Goal: Information Seeking & Learning: Learn about a topic

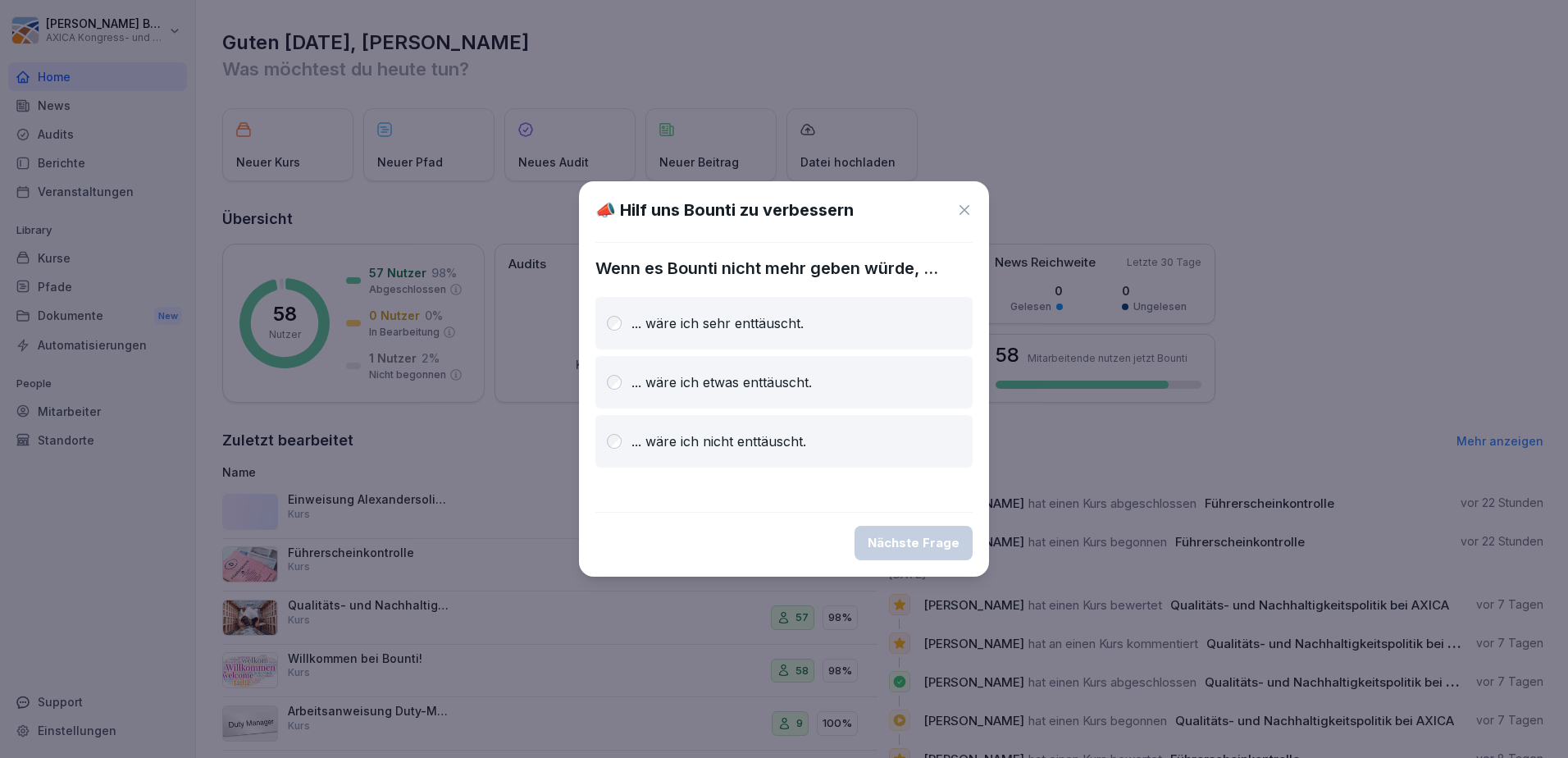
click at [965, 212] on icon at bounding box center [964, 210] width 10 height 10
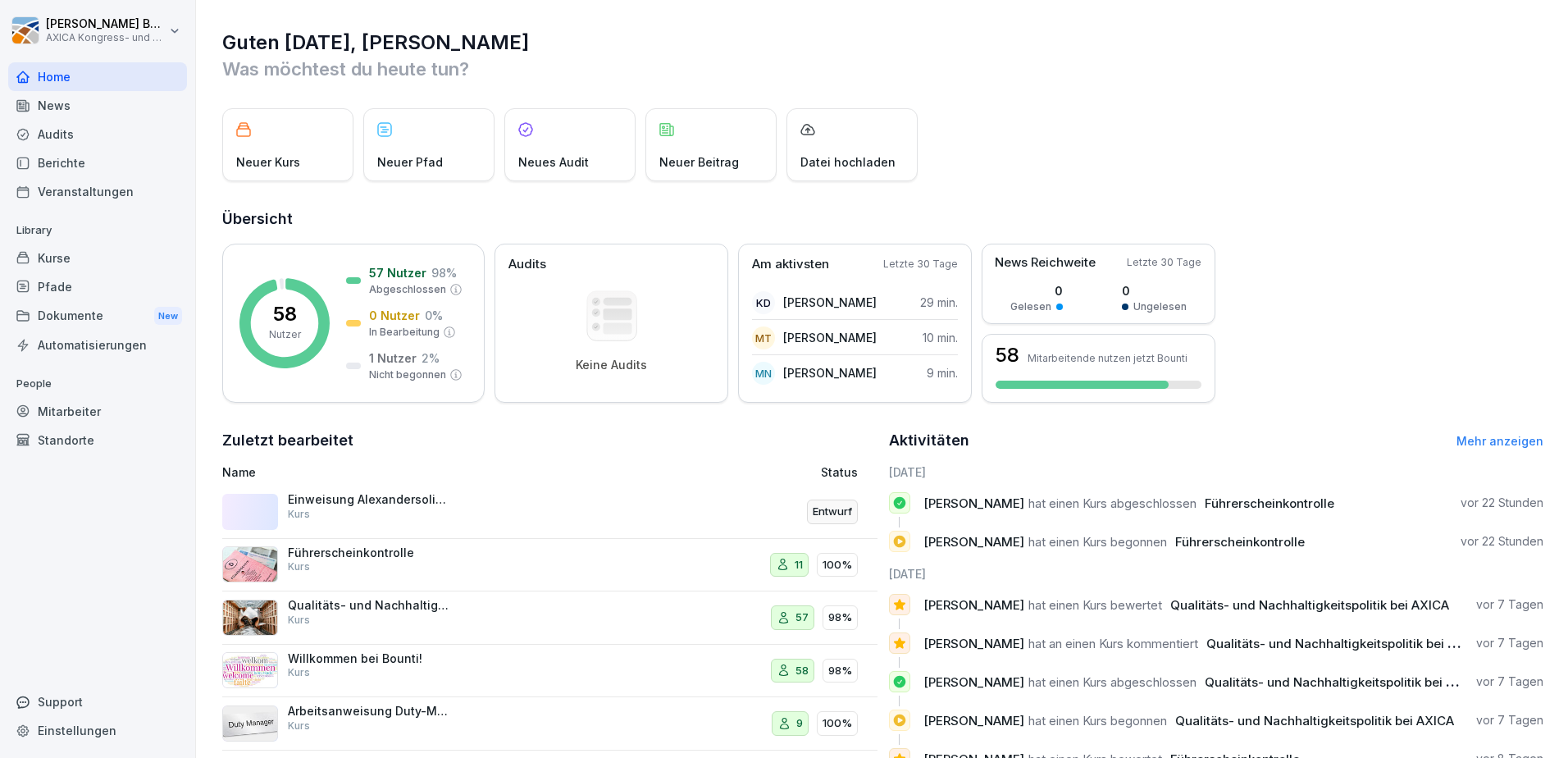
click at [411, 560] on div "Führerscheinkontrolle Kurs" at bounding box center [370, 560] width 164 height 30
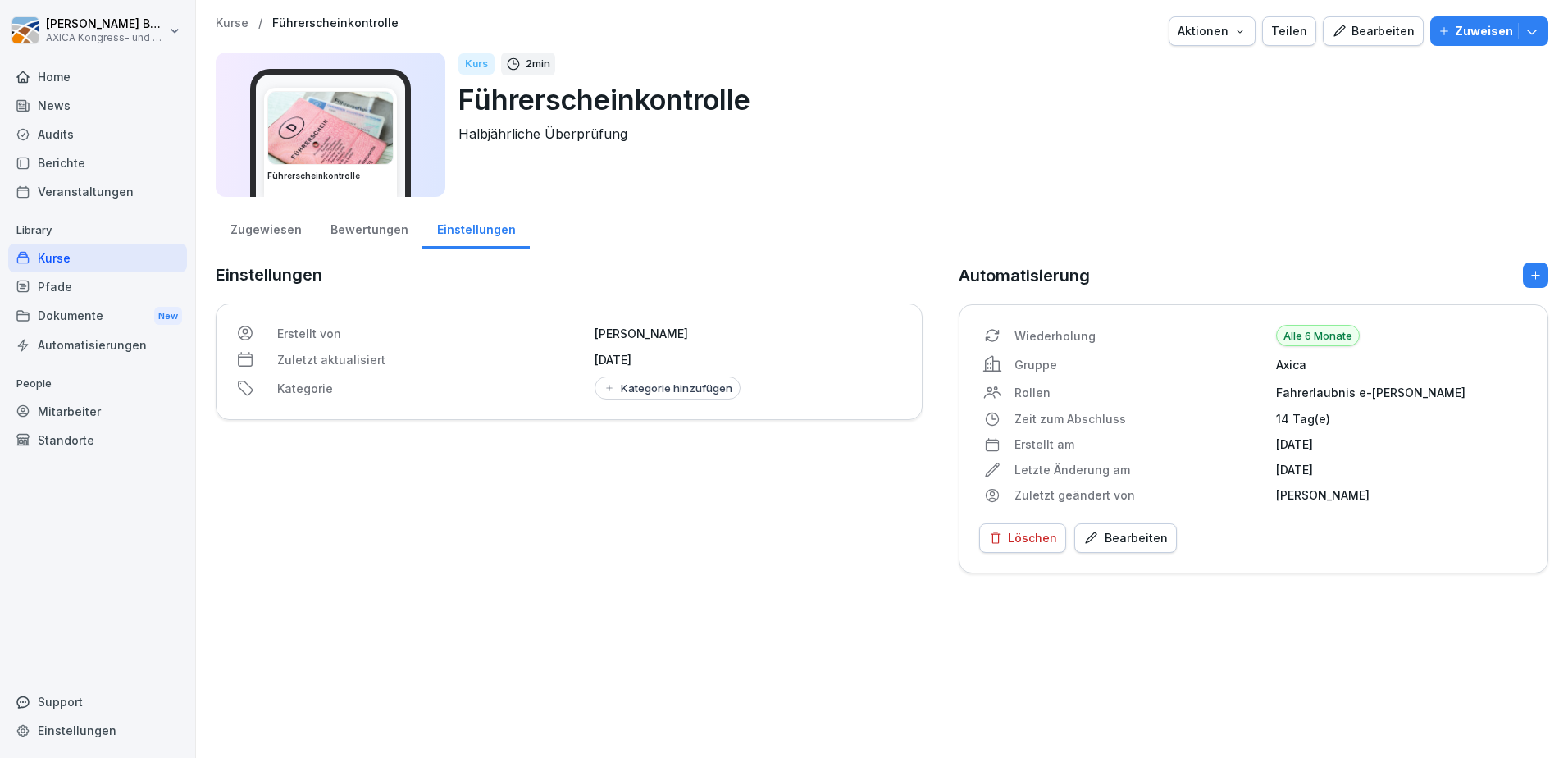
click at [356, 235] on div "Bewertungen" at bounding box center [369, 227] width 107 height 42
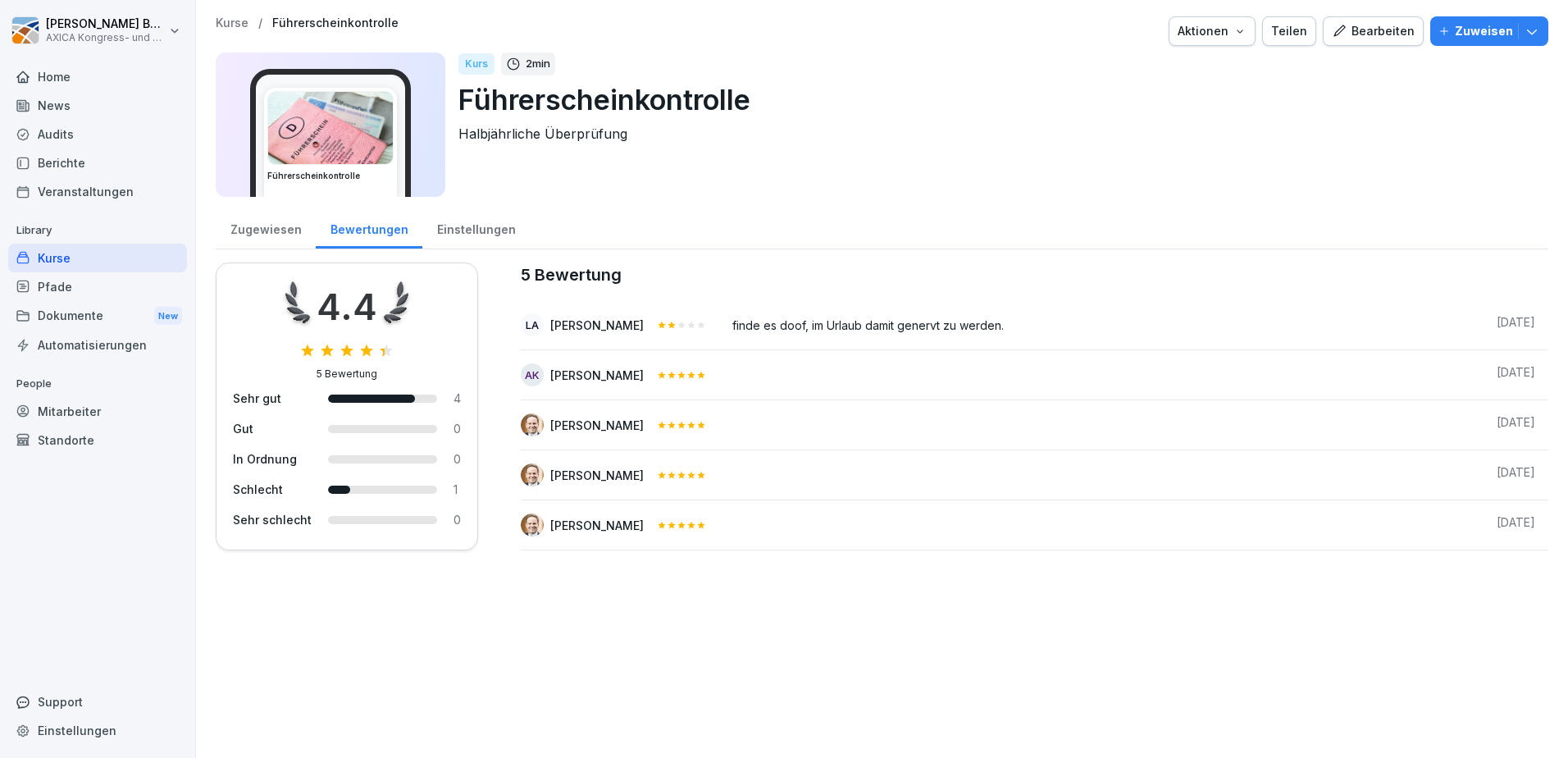
click at [265, 219] on div "Zugewiesen" at bounding box center [265, 227] width 100 height 42
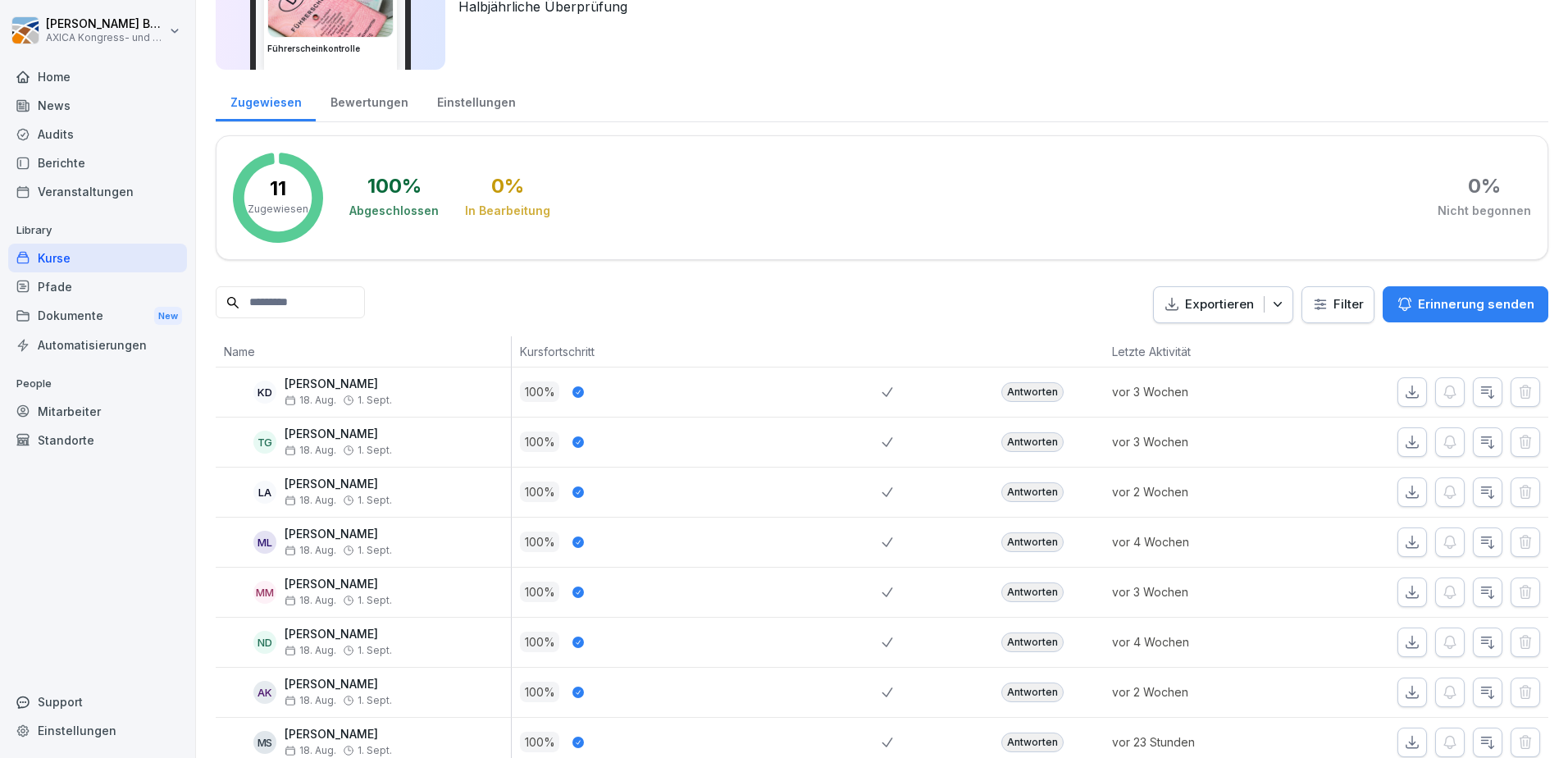
scroll to position [82, 0]
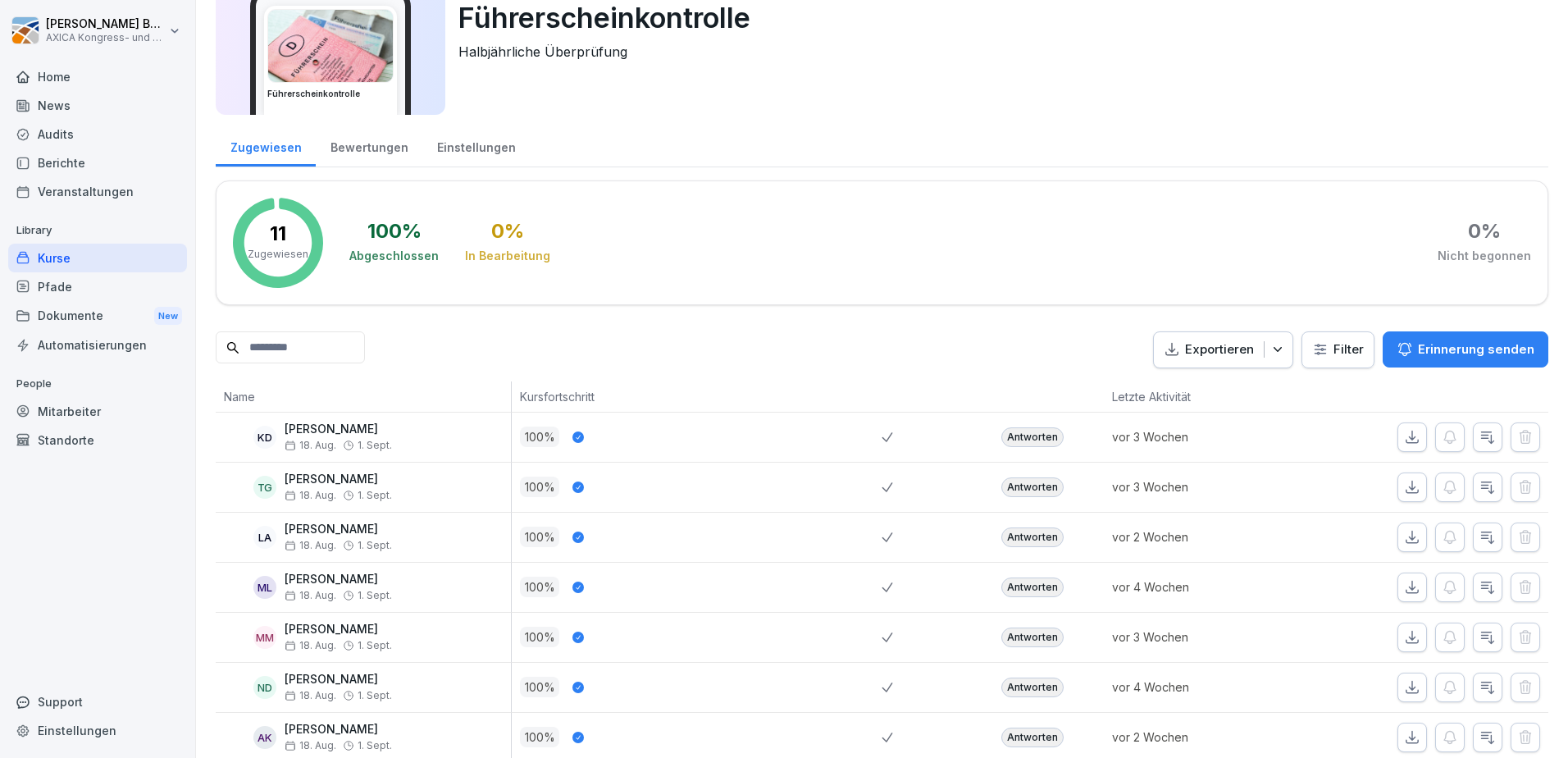
click at [383, 149] on div "Bewertungen" at bounding box center [369, 145] width 107 height 42
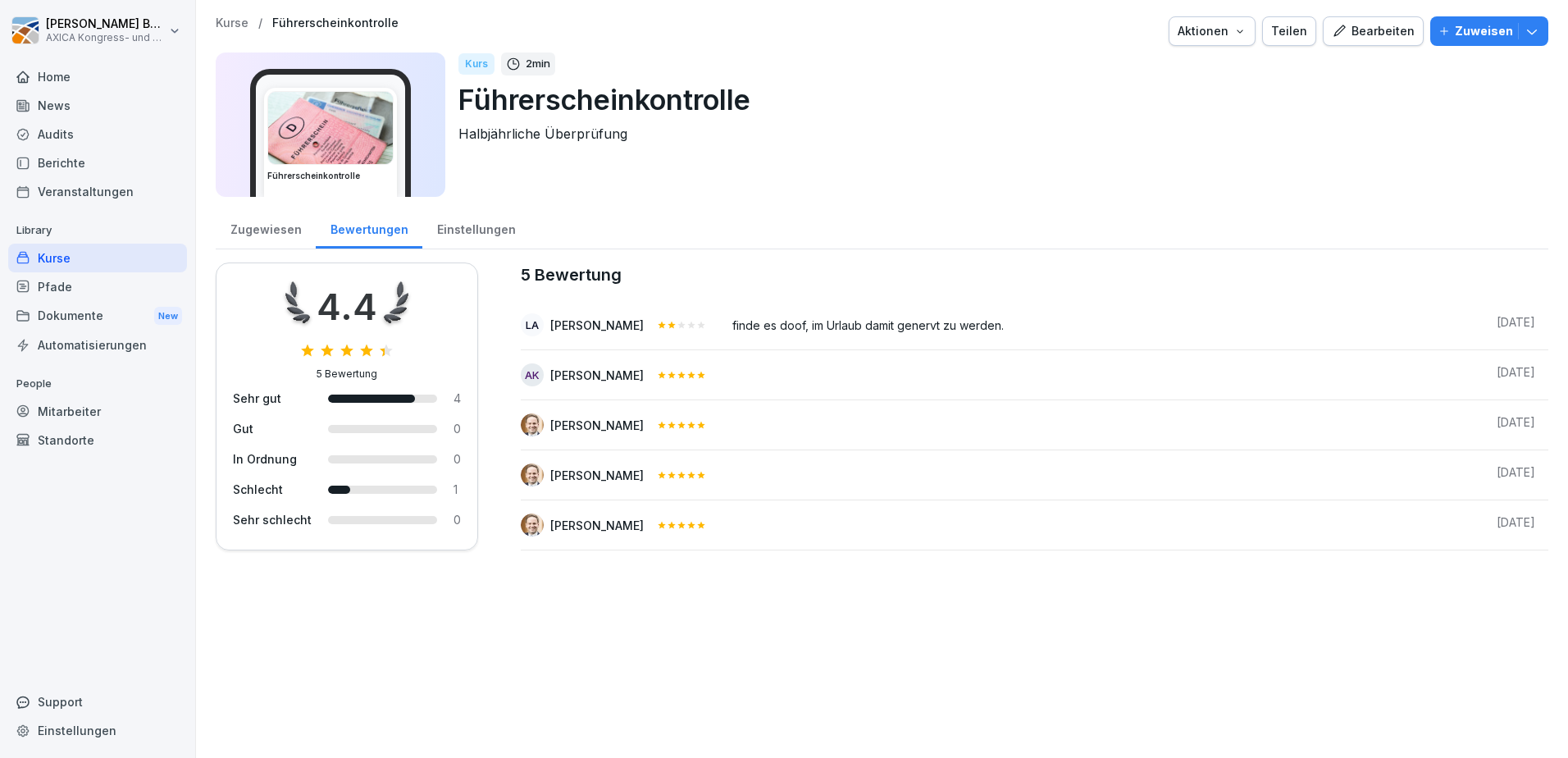
click at [252, 224] on div "Zugewiesen" at bounding box center [265, 227] width 100 height 42
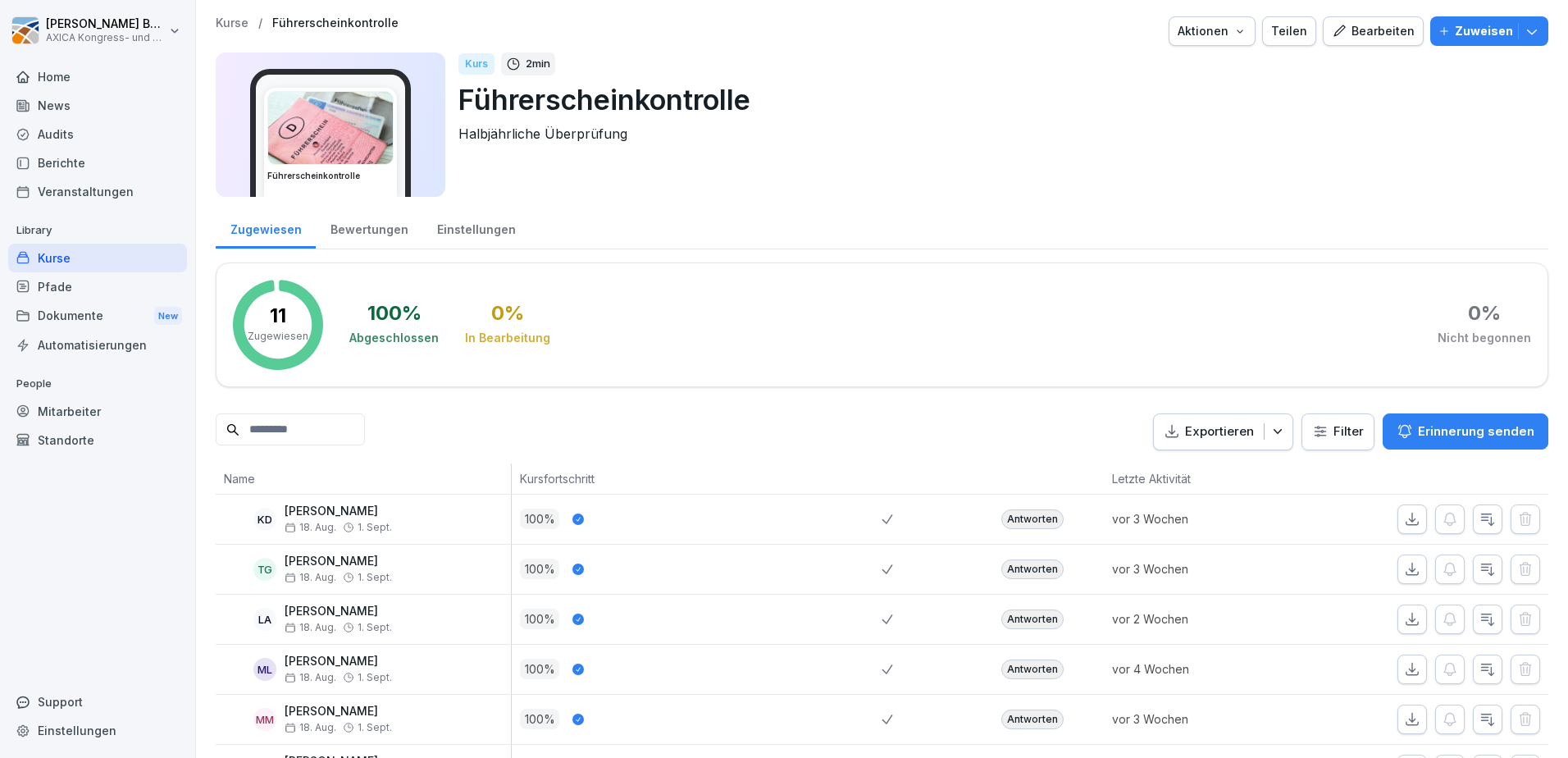
click at [363, 228] on div "Bewertungen" at bounding box center [369, 227] width 107 height 42
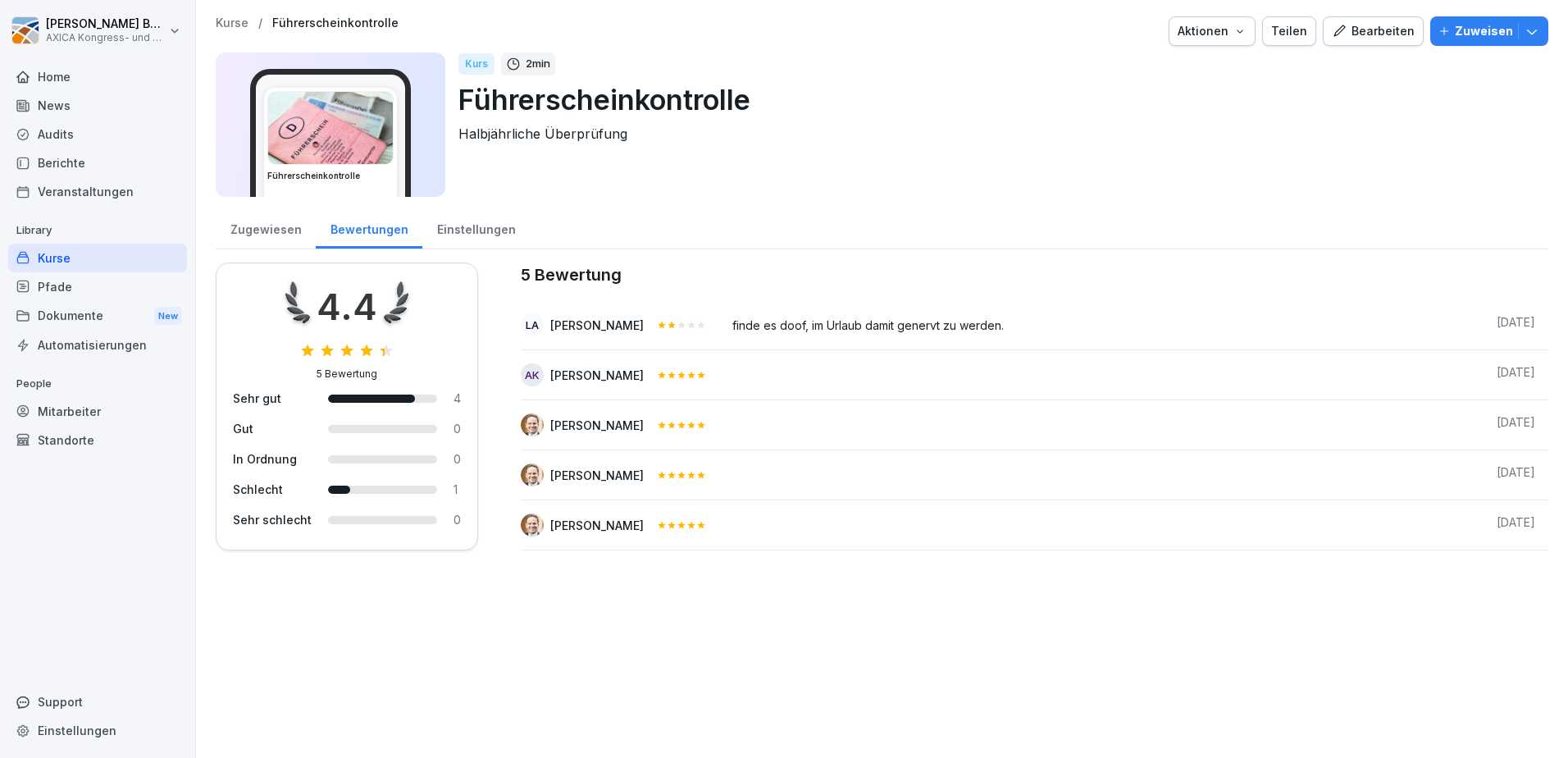
click at [277, 220] on div "Zugewiesen" at bounding box center [265, 227] width 100 height 42
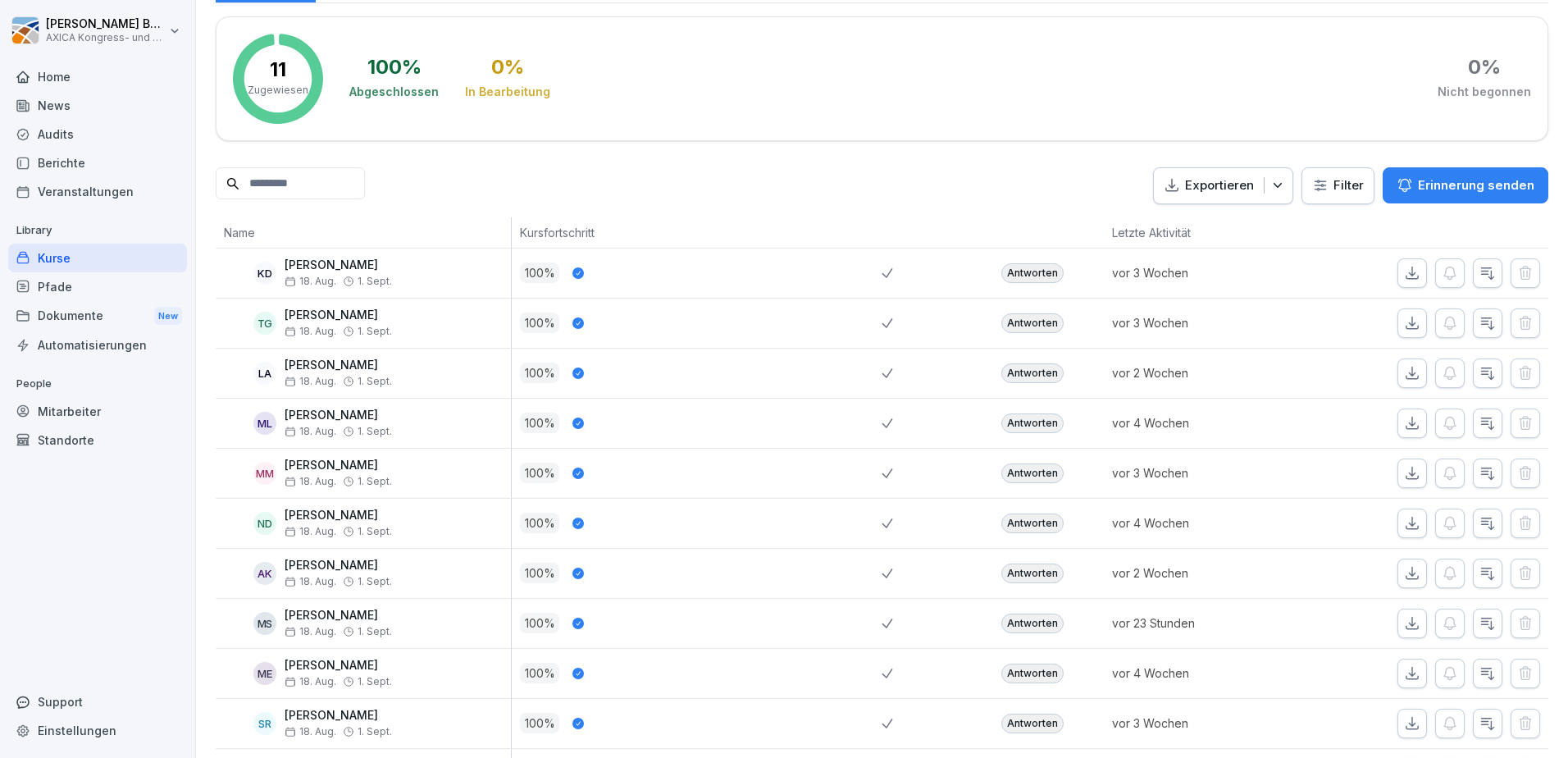
scroll to position [328, 0]
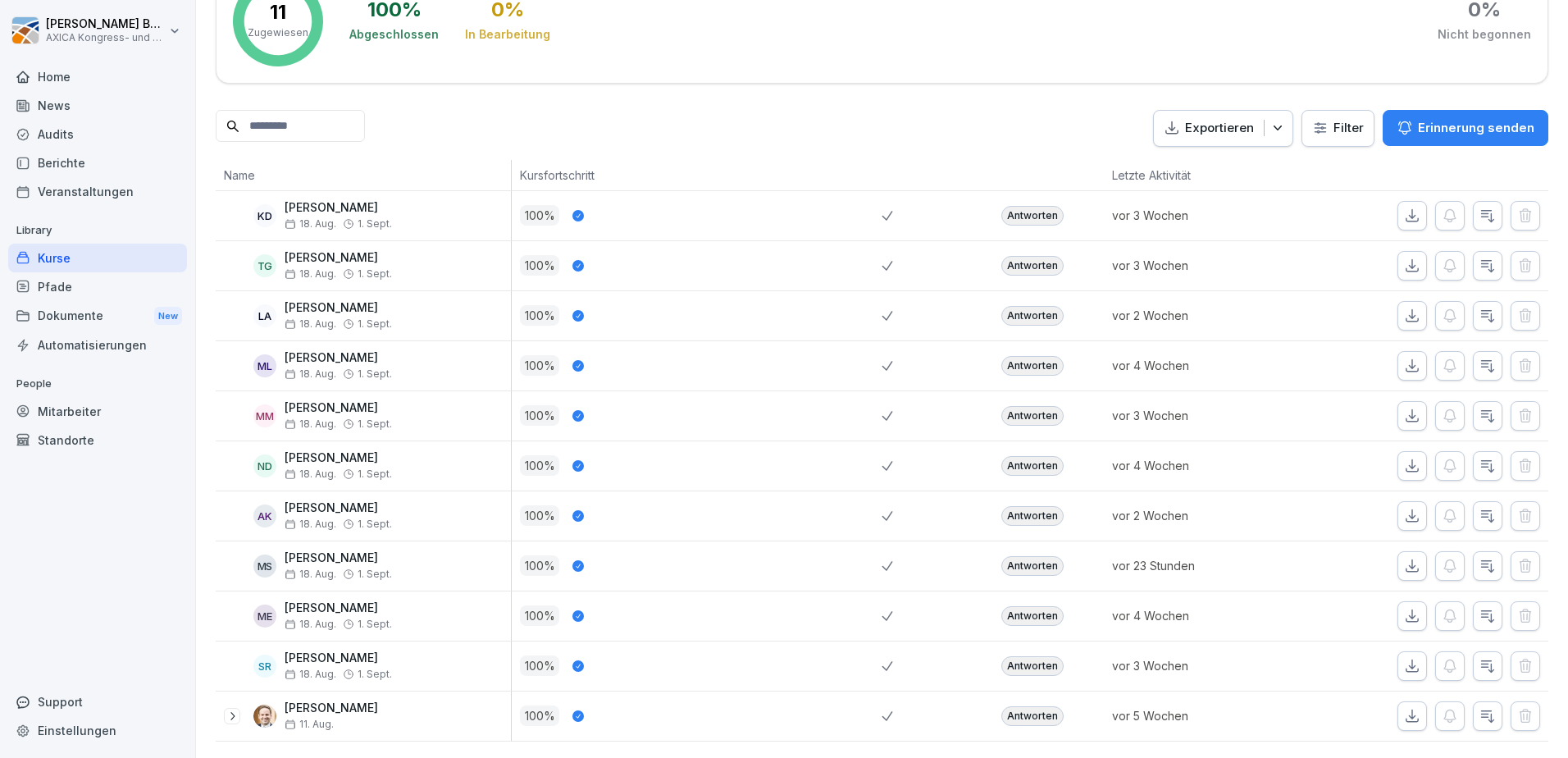
click at [1026, 556] on div "Antworten" at bounding box center [1032, 566] width 62 height 20
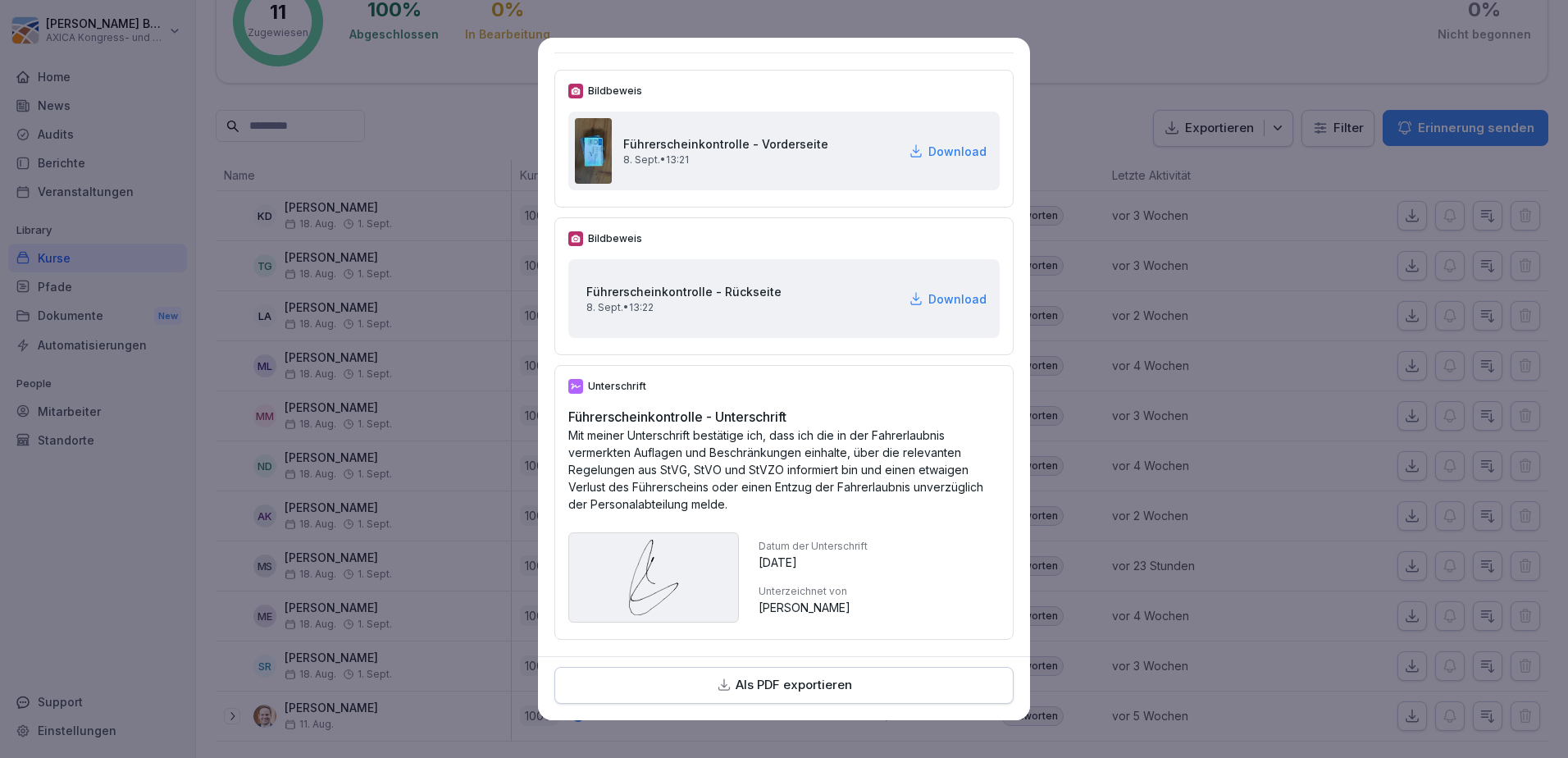
scroll to position [0, 0]
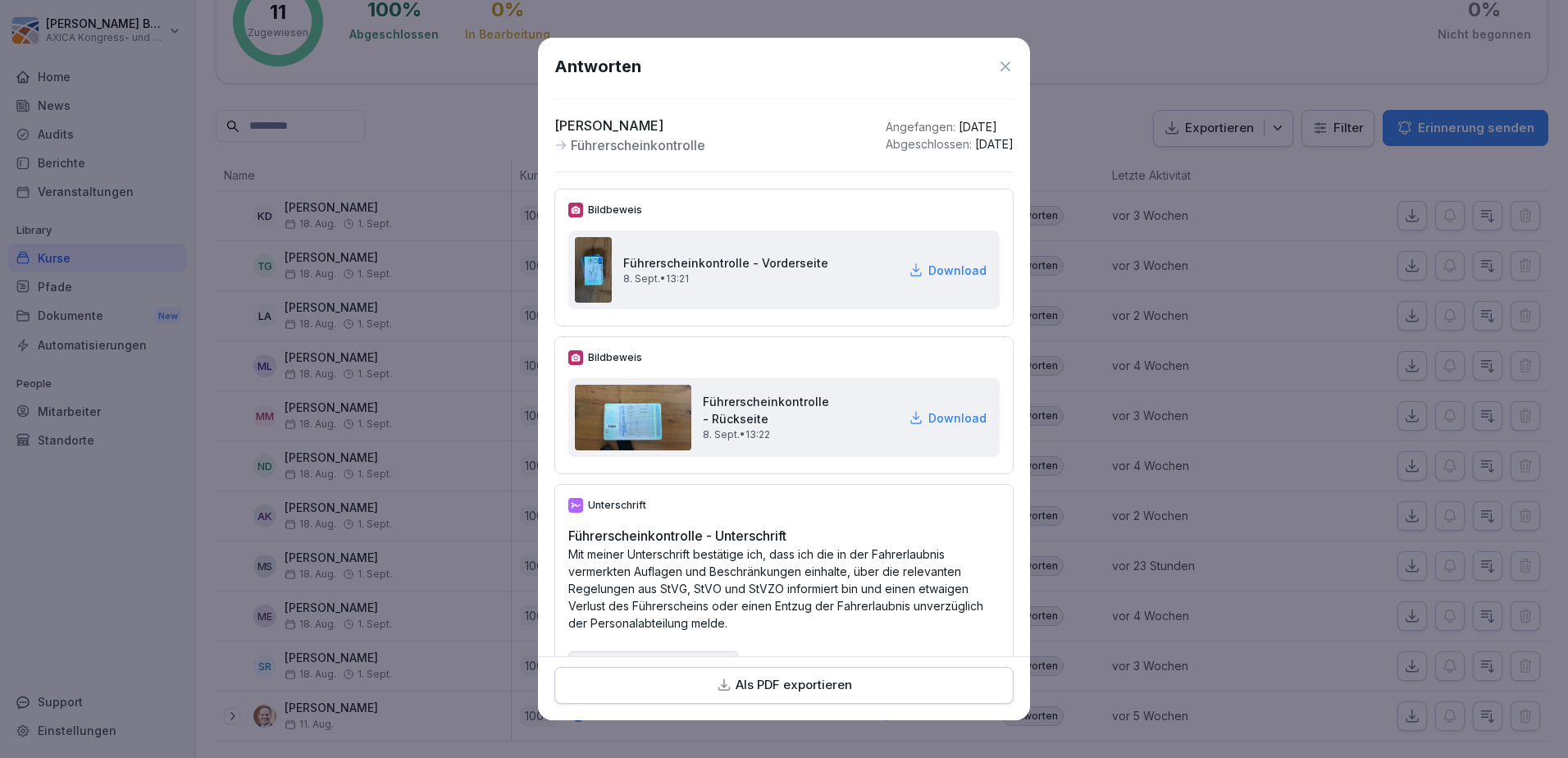
click at [997, 64] on icon at bounding box center [1004, 66] width 16 height 16
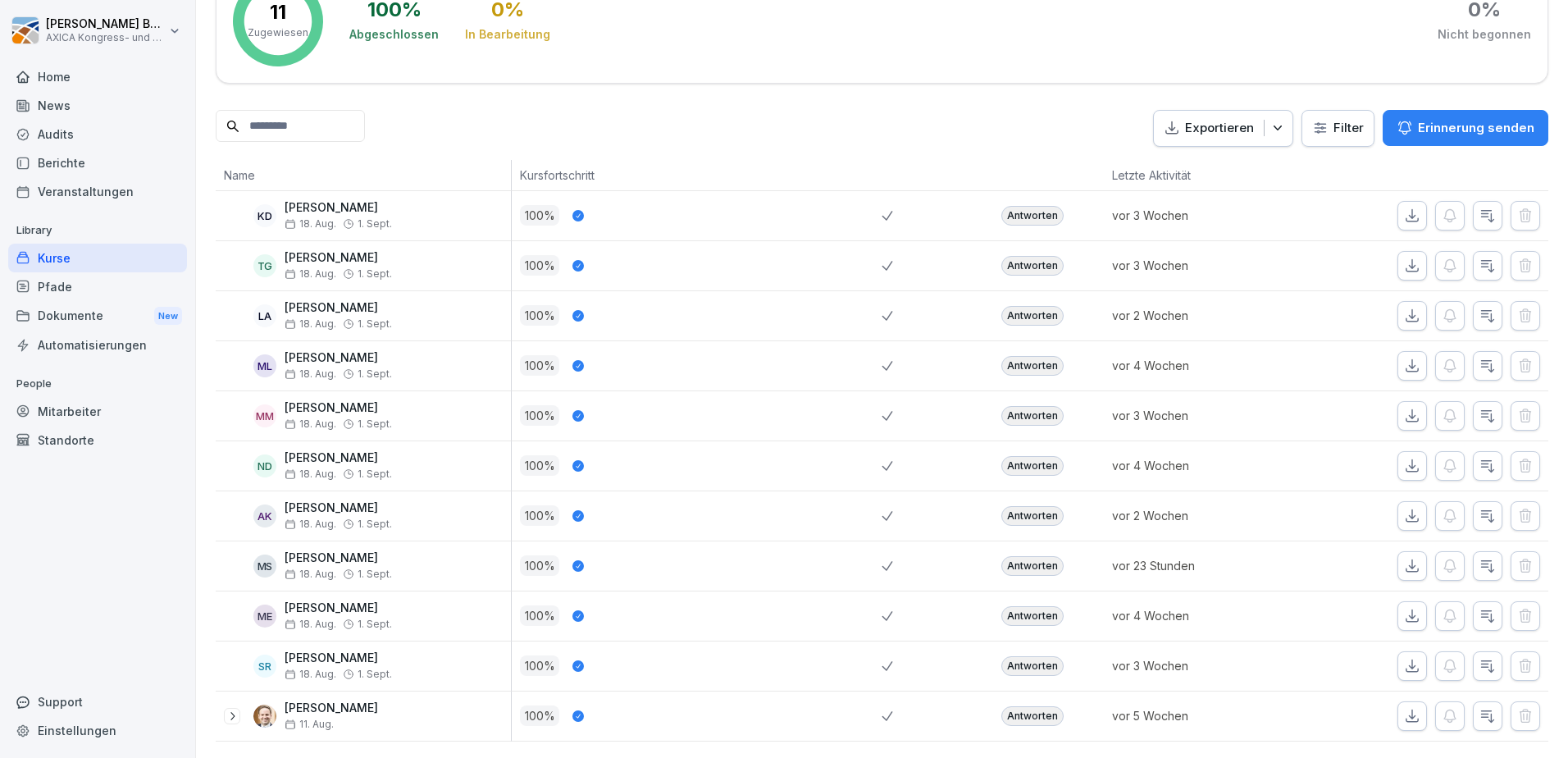
click at [1027, 306] on div "Antworten" at bounding box center [1032, 315] width 62 height 20
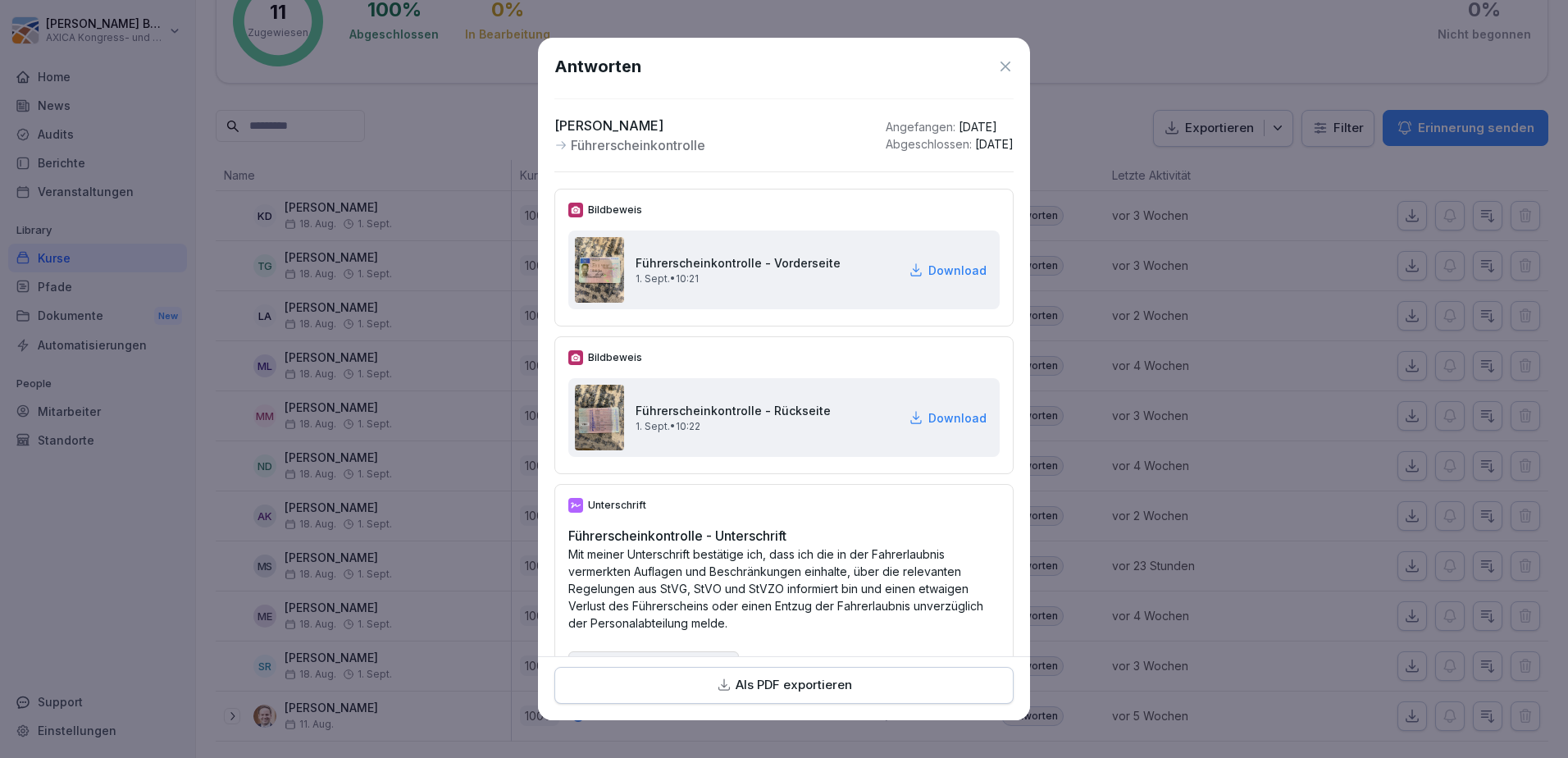
click at [999, 60] on icon at bounding box center [1004, 66] width 16 height 16
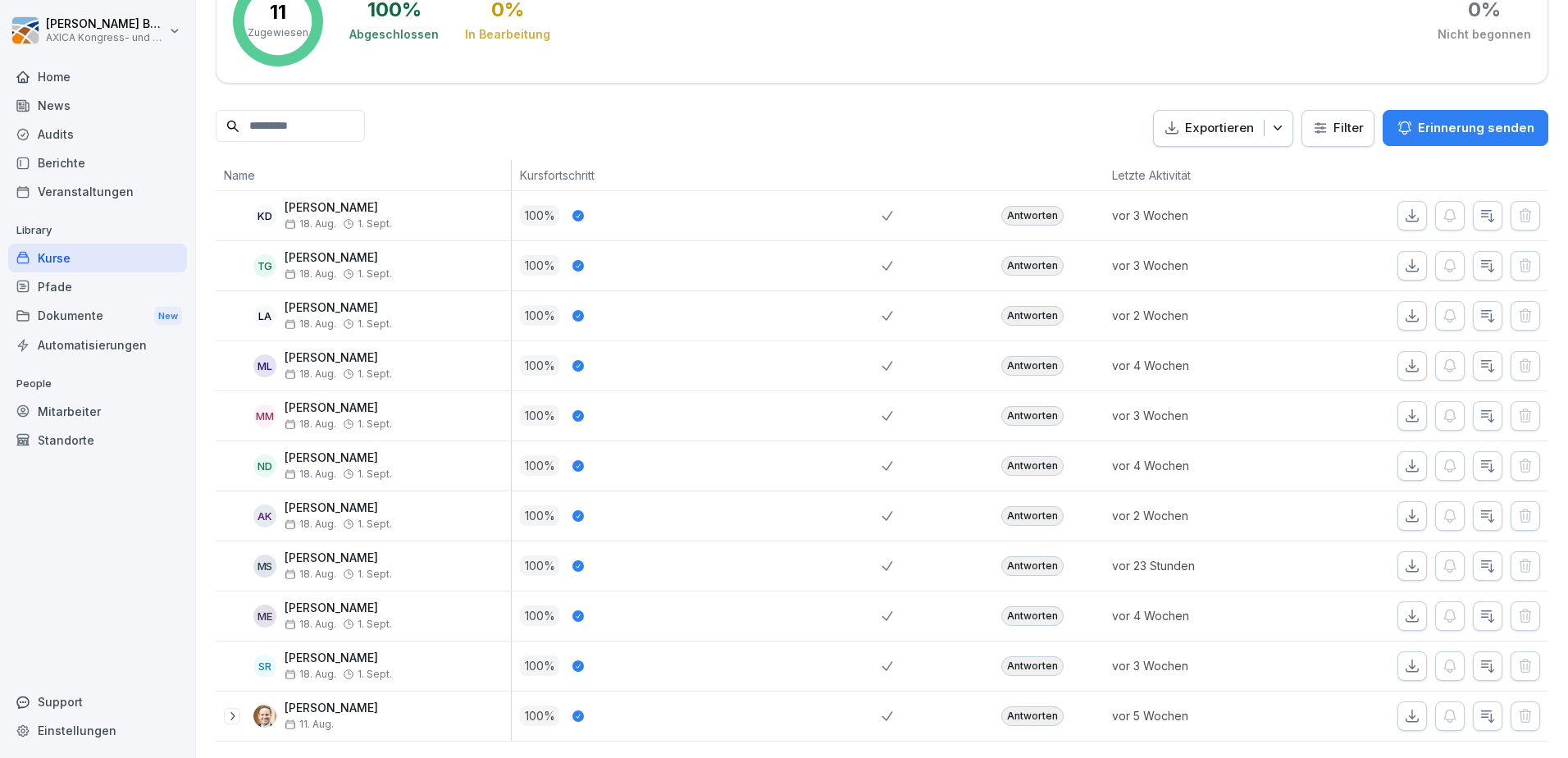
click at [989, 88] on div "Zugewiesen Bewertungen Einstellungen 11 Zugewiesen 100 % Abgeschlossen 0 % In B…" at bounding box center [881, 322] width 1332 height 838
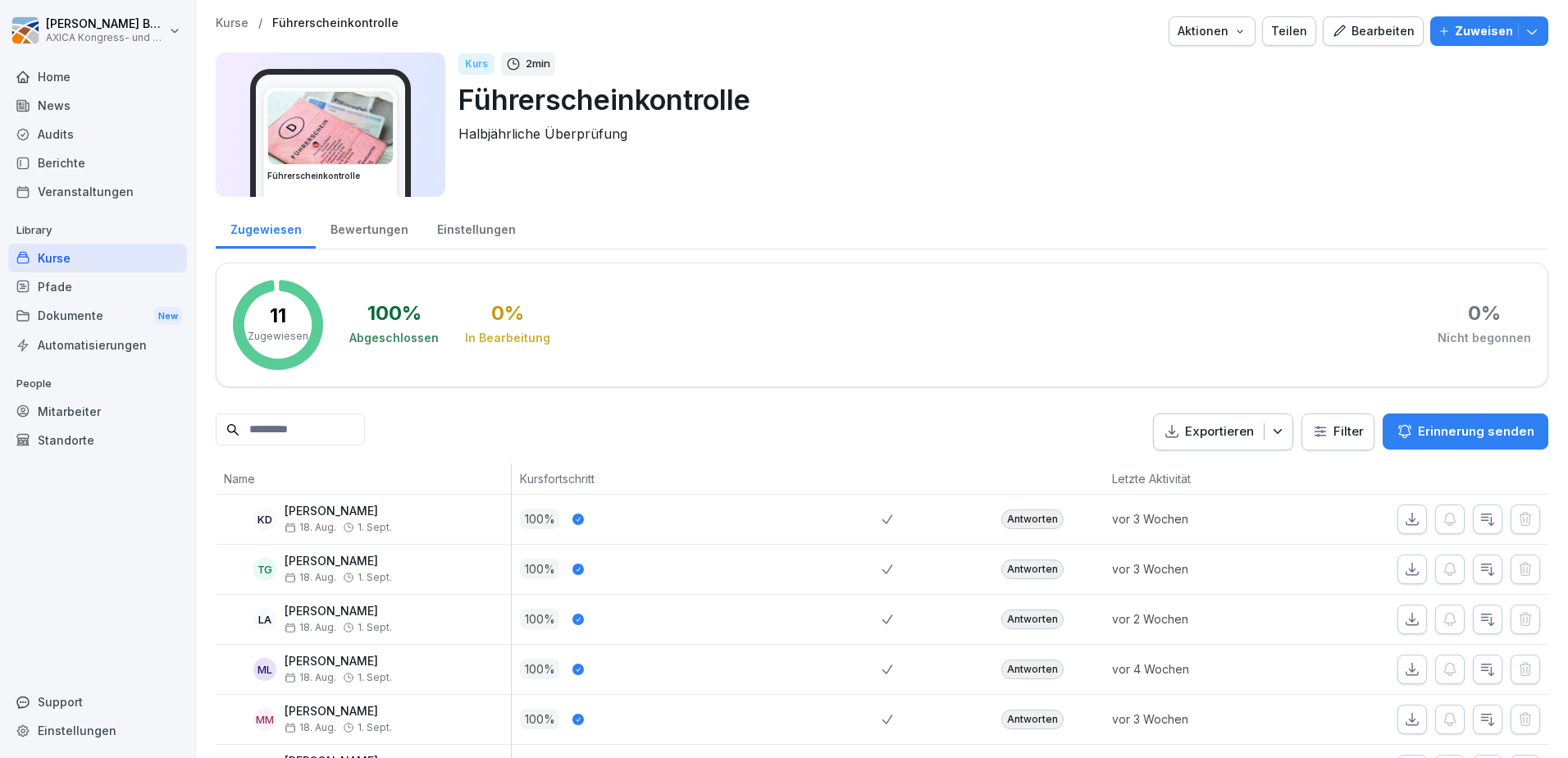
click at [381, 222] on div "Bewertungen" at bounding box center [369, 227] width 107 height 42
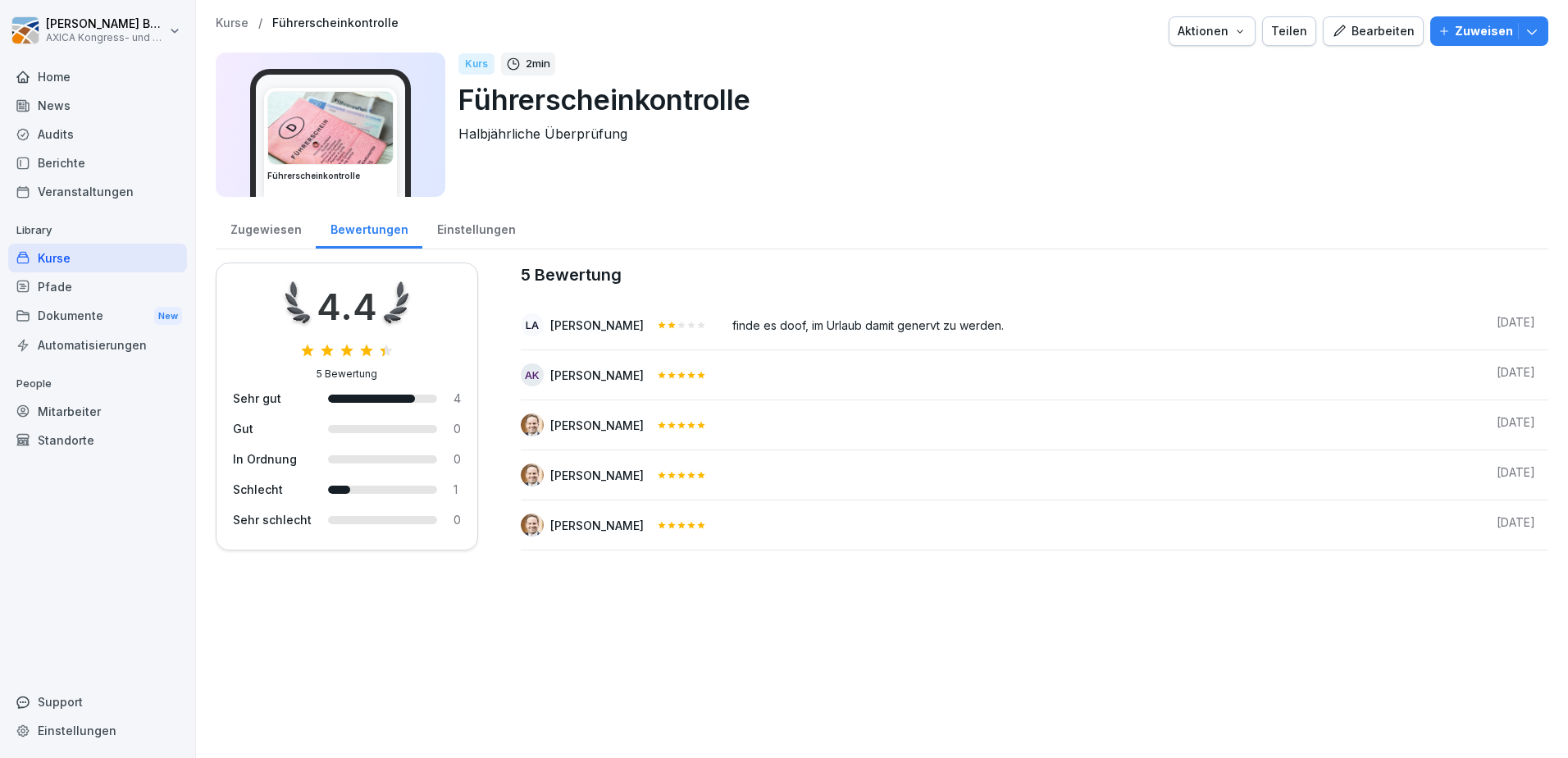
drag, startPoint x: 1530, startPoint y: 319, endPoint x: 503, endPoint y: 280, distance: 1027.7
click at [503, 280] on div "4.4 5 Bewertung Sehr gut 4 Gut 0 In Ordnung 0 Schlecht 1 Sehr schlecht 0 5 Bewe…" at bounding box center [881, 406] width 1332 height 288
click at [885, 296] on table "5 Bewertung LA Lars Andresen finde es doof, im Urlaub damit genervt zu werden. …" at bounding box center [1034, 406] width 1027 height 288
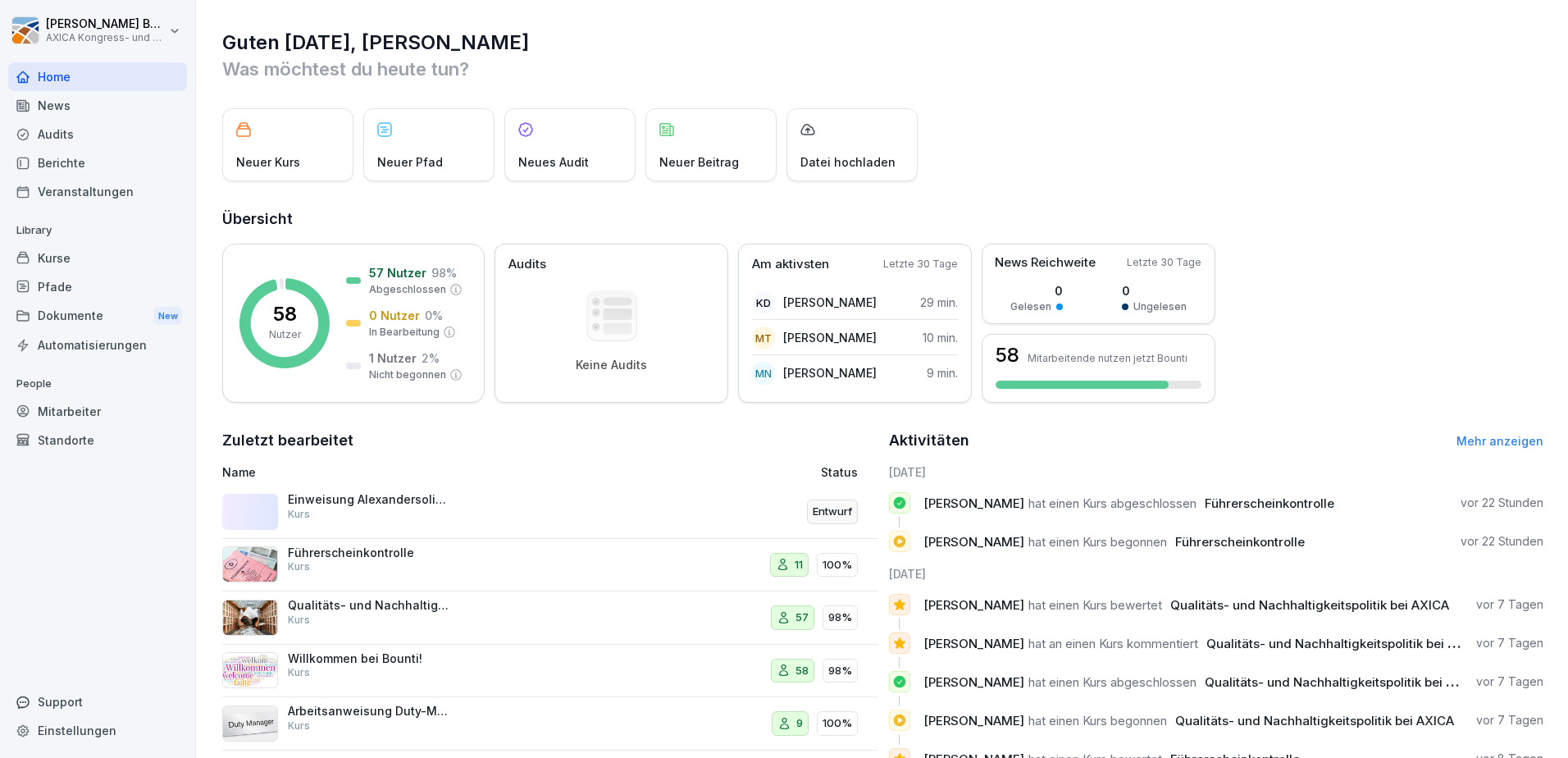
click at [374, 569] on div "Führerscheinkontrolle Kurs" at bounding box center [370, 560] width 164 height 30
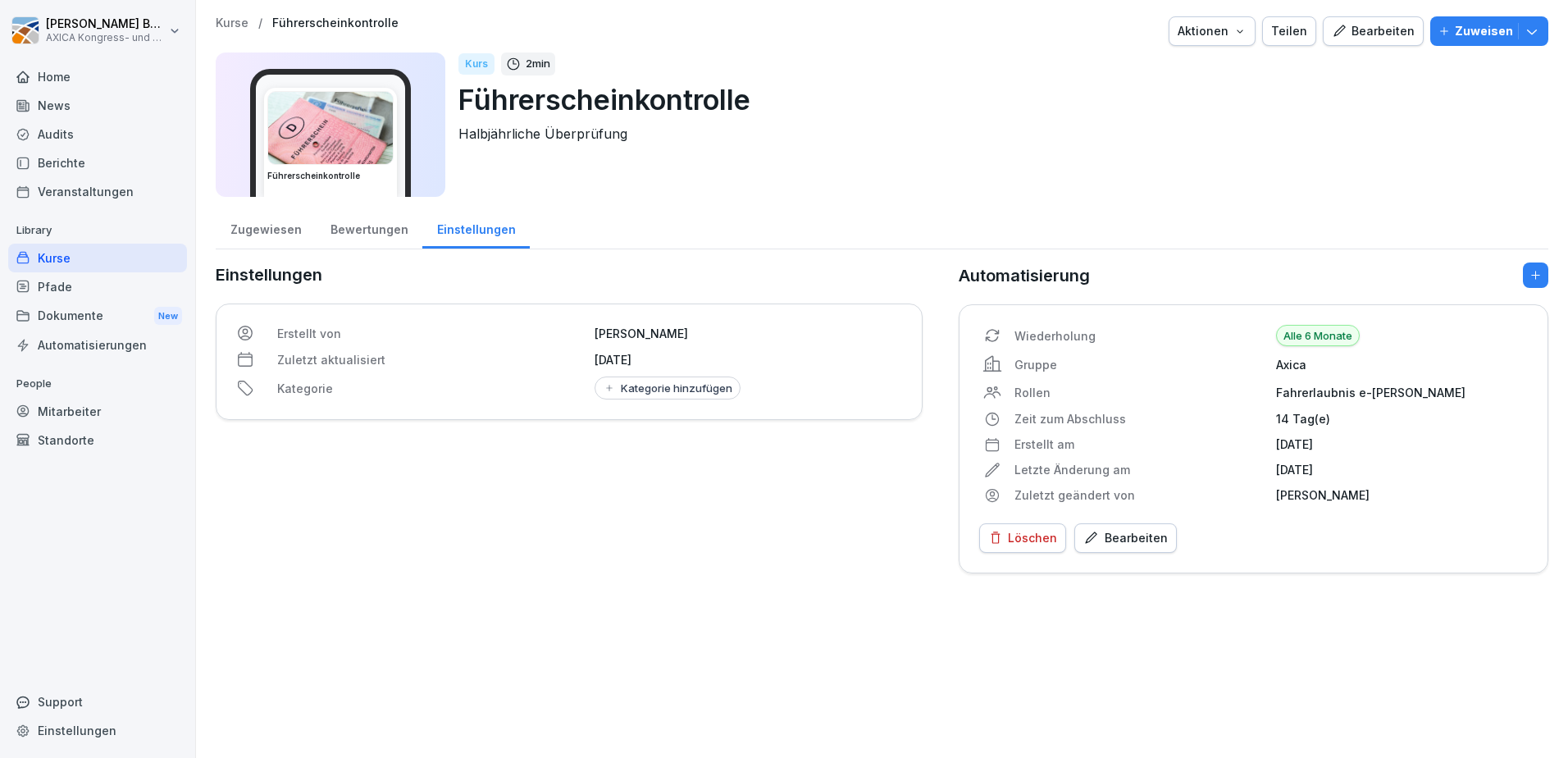
click at [359, 238] on div "Bewertungen" at bounding box center [369, 227] width 107 height 42
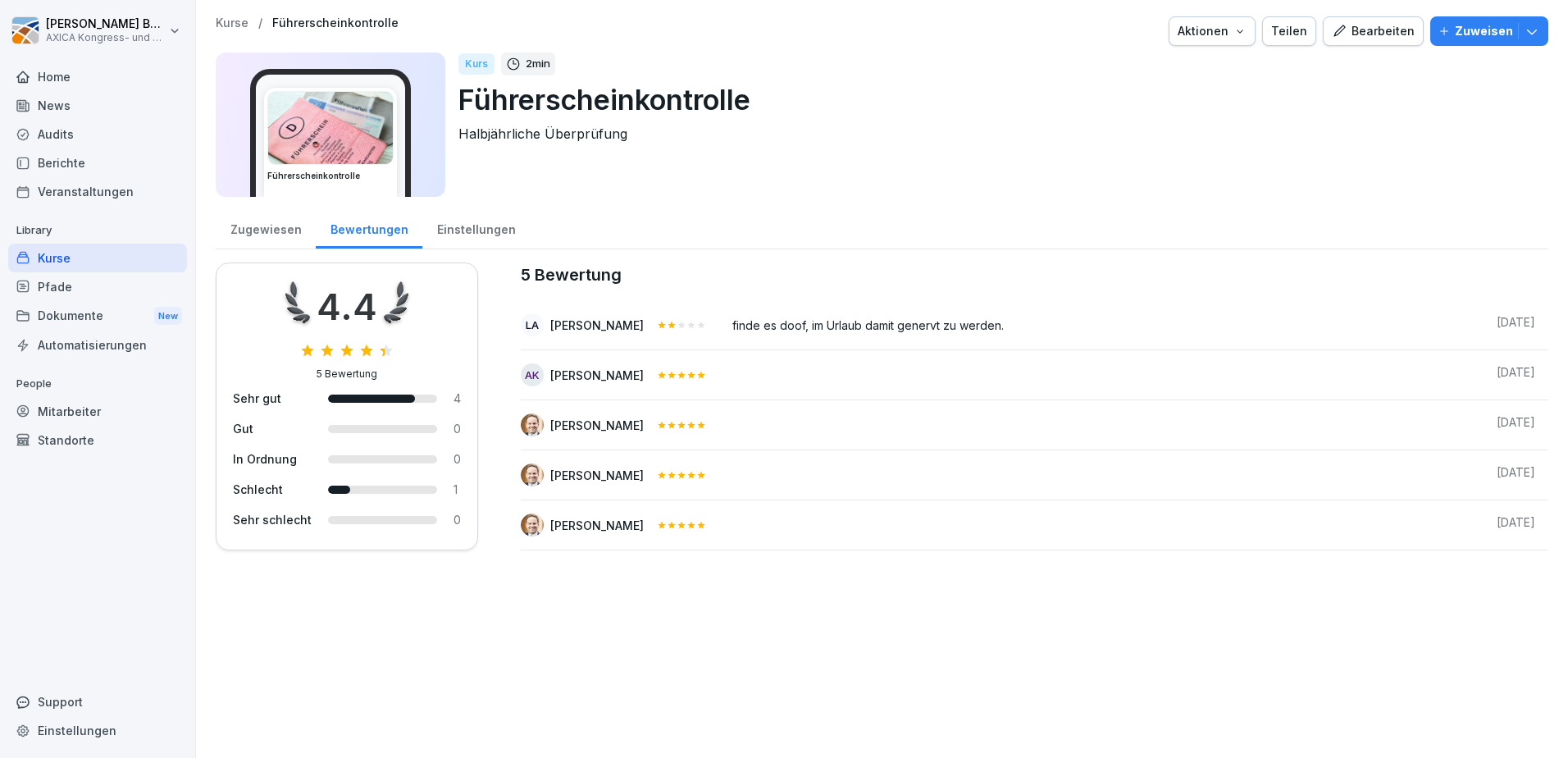
click at [80, 78] on div "Home" at bounding box center [97, 77] width 178 height 29
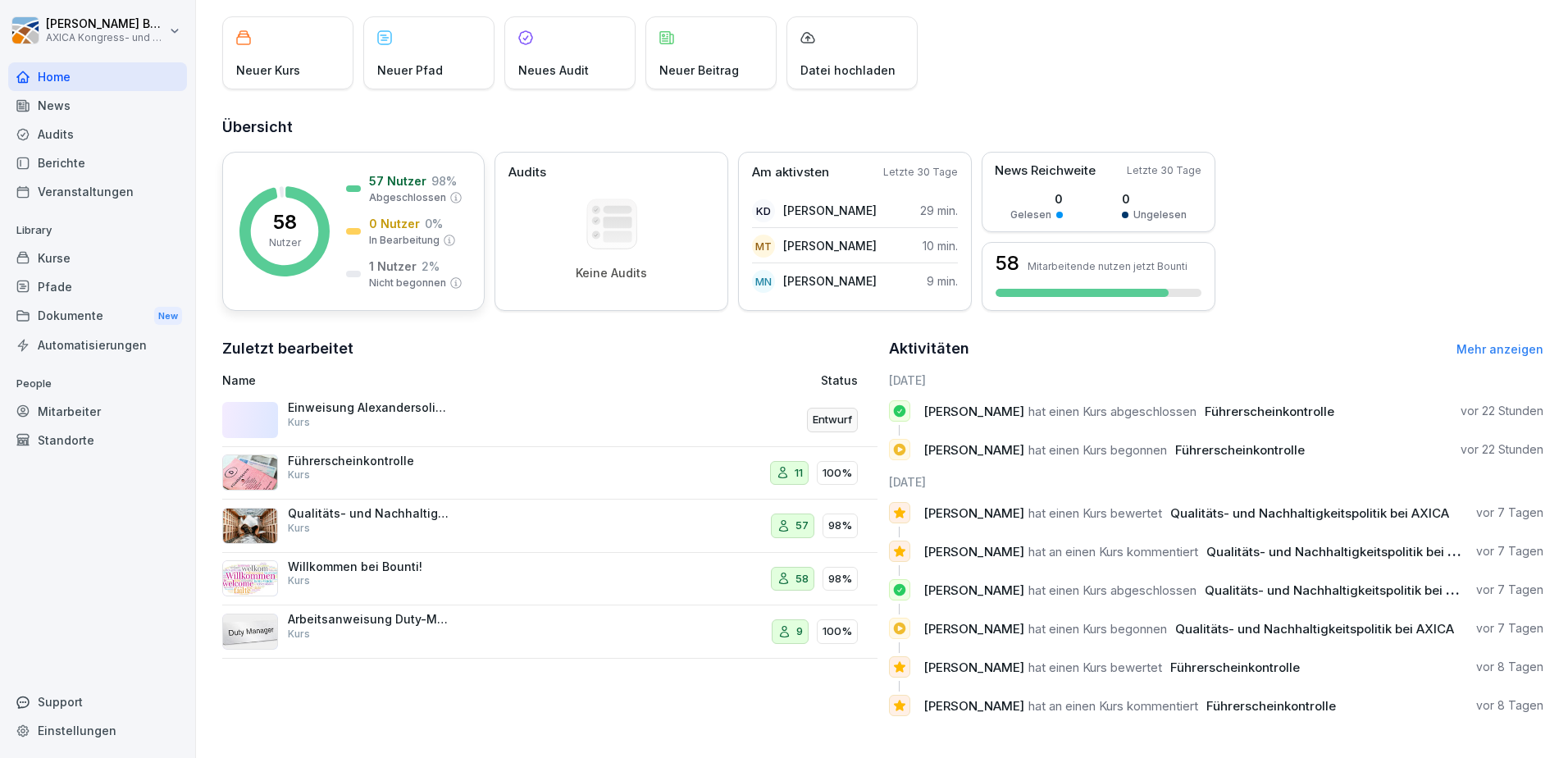
scroll to position [105, 0]
click at [466, 402] on div "Einweisung Alexandersolia M50 Kurs" at bounding box center [427, 420] width 410 height 39
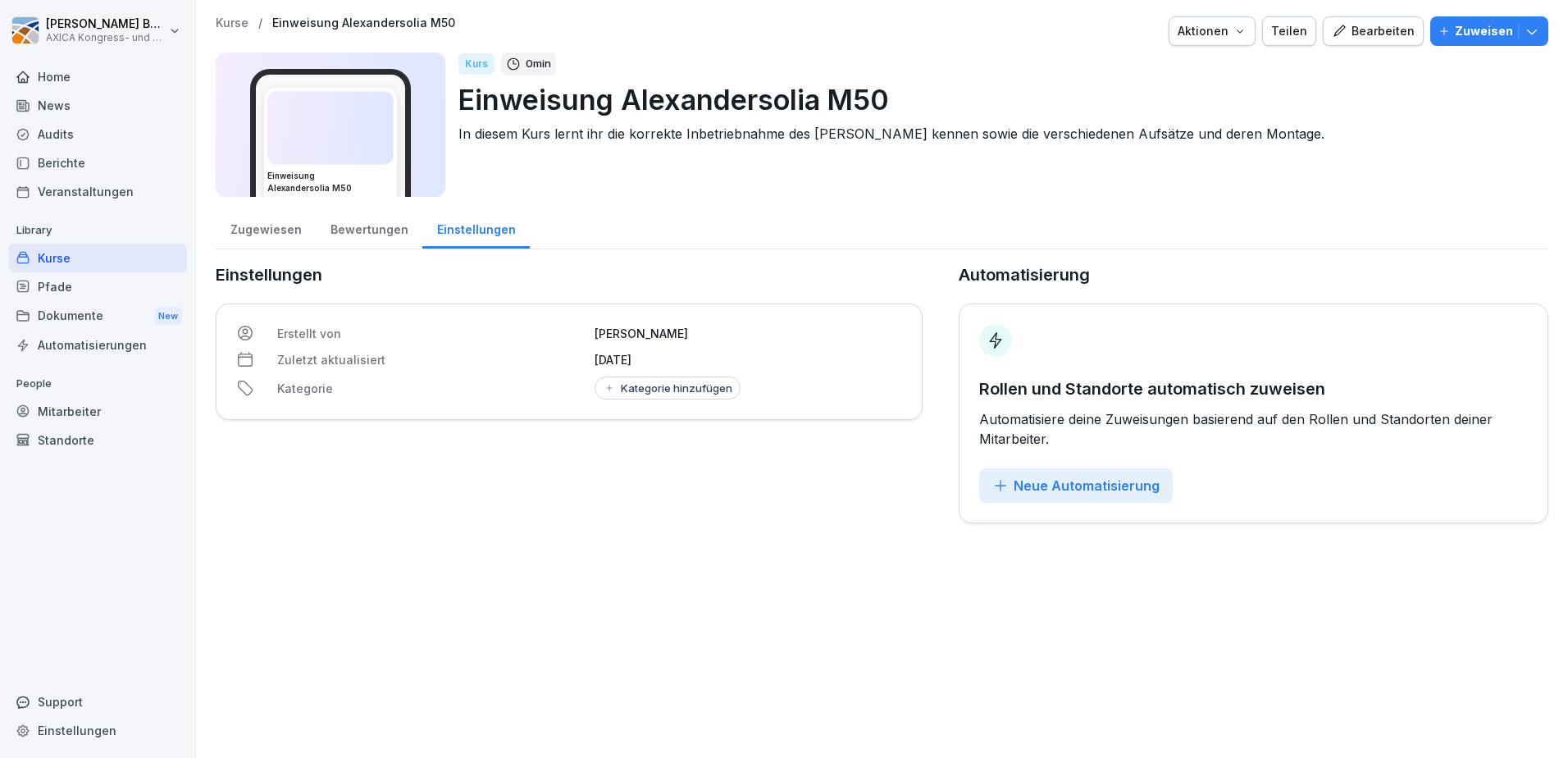
click at [379, 235] on div "Bewertungen" at bounding box center [369, 227] width 107 height 42
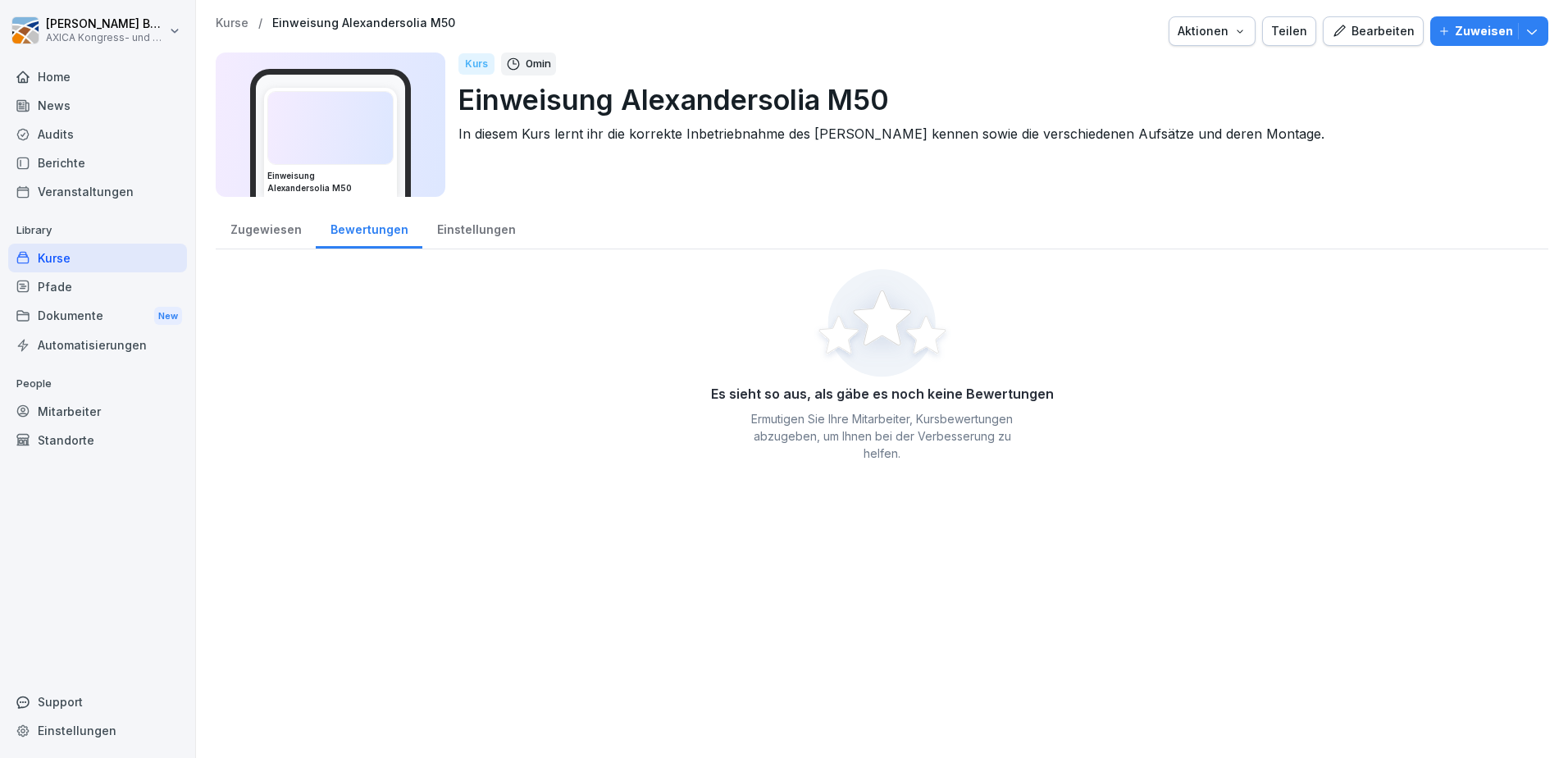
click at [278, 236] on div "Zugewiesen" at bounding box center [265, 227] width 100 height 42
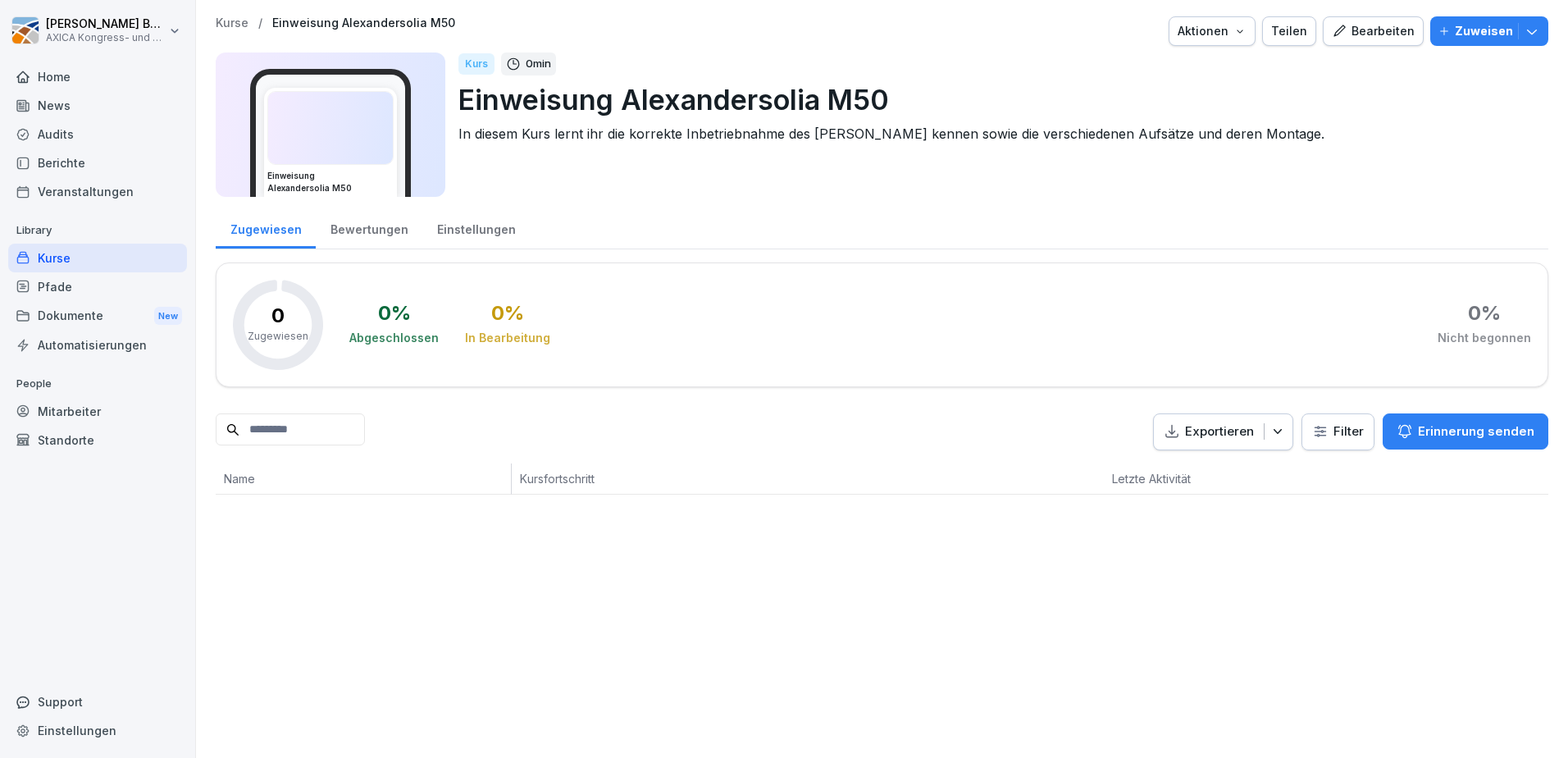
click at [486, 232] on div "Einstellungen" at bounding box center [476, 227] width 108 height 42
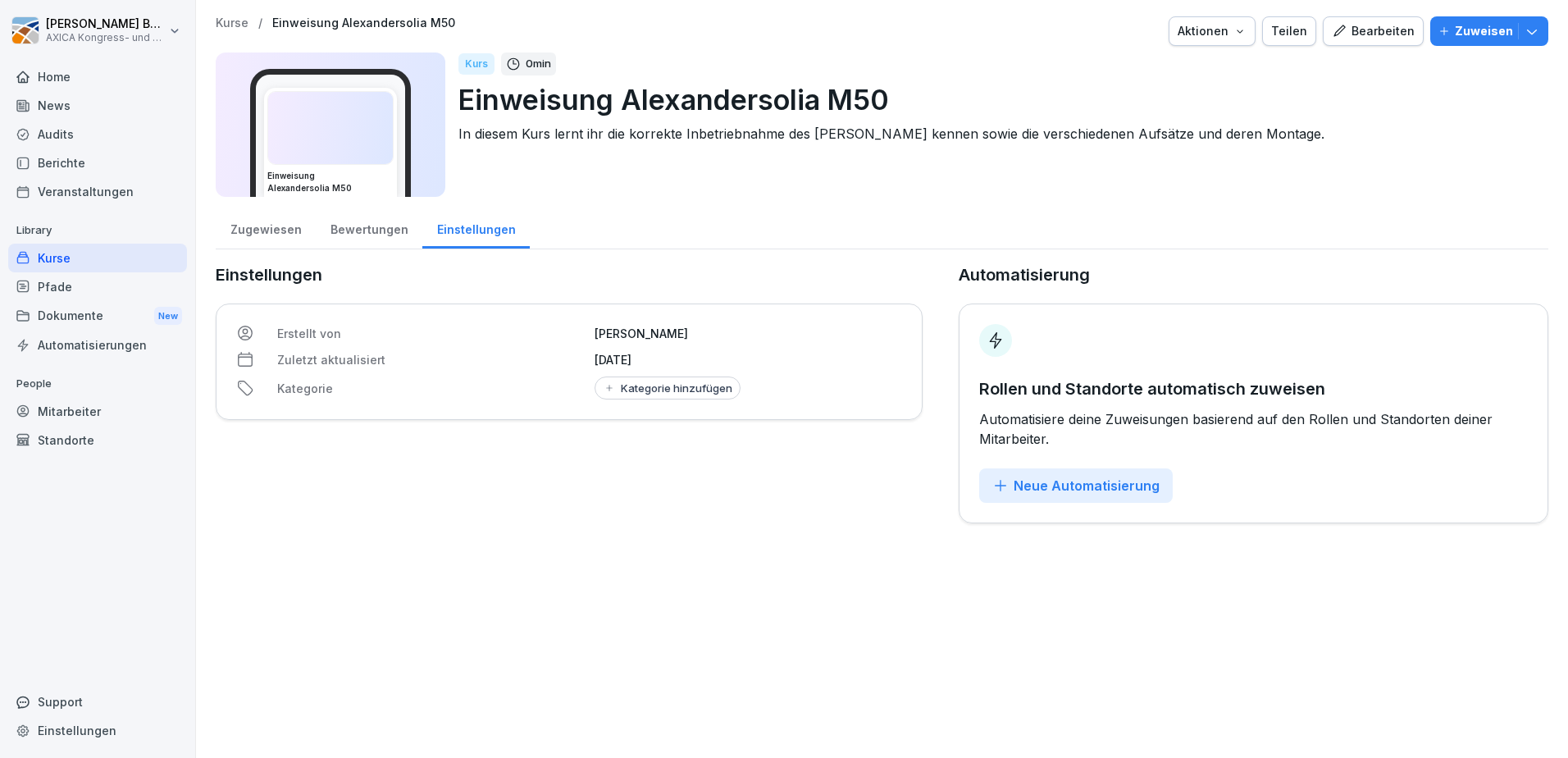
click at [74, 77] on div "Home" at bounding box center [97, 77] width 178 height 29
